Goal: Information Seeking & Learning: Stay updated

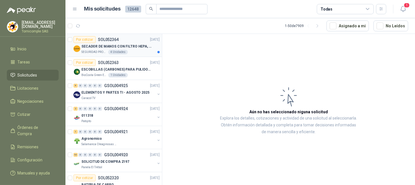
click at [125, 47] on p "SECADOR DE MANOS CON FILTRO HEPA, SECADO RAPIDO" at bounding box center [116, 46] width 71 height 5
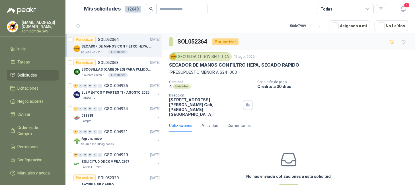
click at [404, 14] on div "1" at bounding box center [403, 9] width 10 height 10
click at [404, 8] on icon "button" at bounding box center [402, 8] width 5 height 5
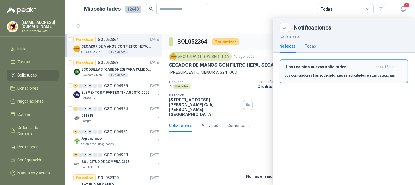
click at [380, 74] on p "Los compradores han publicado nuevas solicitudes en tus categorías." at bounding box center [340, 75] width 111 height 5
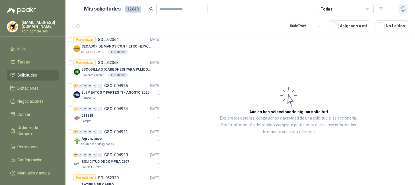
click at [408, 11] on button "button" at bounding box center [403, 9] width 10 height 10
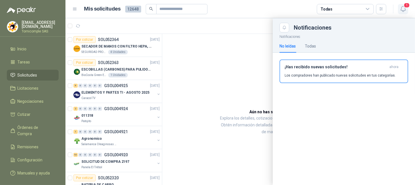
click at [398, 8] on button "1" at bounding box center [403, 9] width 10 height 10
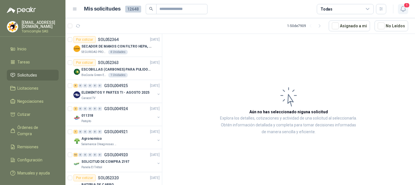
click at [400, 8] on icon "button" at bounding box center [403, 8] width 7 height 7
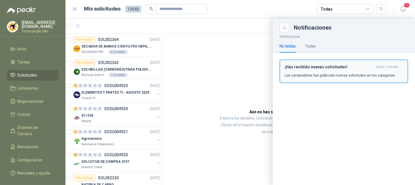
click at [374, 77] on p "Los compradores han publicado nuevas solicitudes en tus categorías." at bounding box center [340, 75] width 111 height 5
